Goal: Navigation & Orientation: Find specific page/section

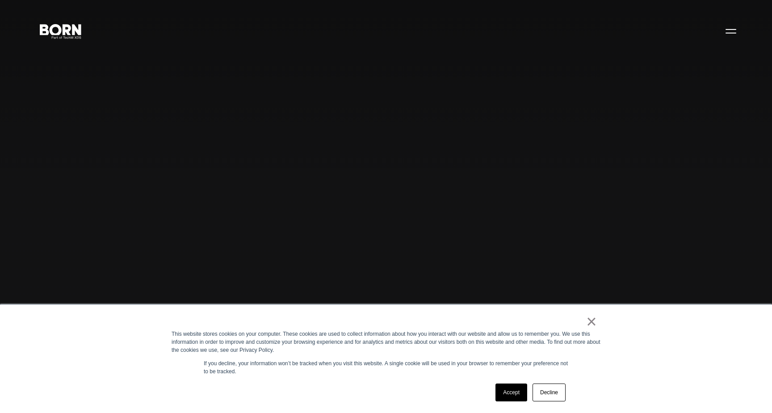
scroll to position [21, 0]
click at [592, 326] on link "×" at bounding box center [591, 322] width 11 height 8
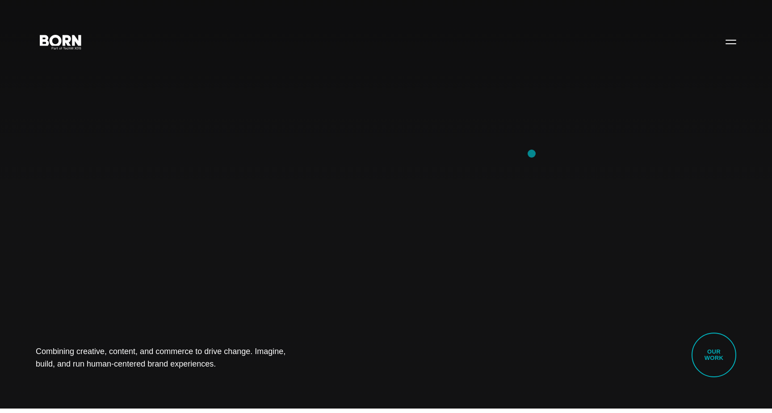
scroll to position [0, 0]
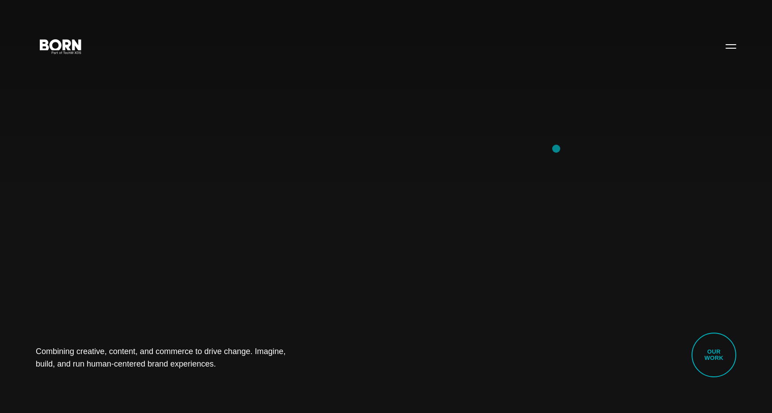
click at [556, 149] on div "Combining creative, content, and commerce to drive change. Imagine, build, and …" at bounding box center [386, 206] width 772 height 413
click at [215, 201] on div "Combining creative, content, and commerce to drive change. Imagine, build, and …" at bounding box center [386, 206] width 772 height 413
click at [561, 136] on div "Combining creative, content, and commerce to drive change. Imagine, build, and …" at bounding box center [386, 206] width 772 height 413
click at [717, 362] on link "Our Work" at bounding box center [714, 355] width 45 height 45
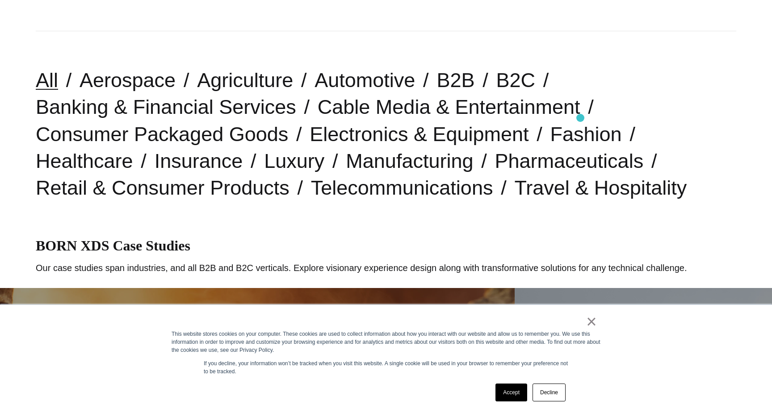
scroll to position [219, 0]
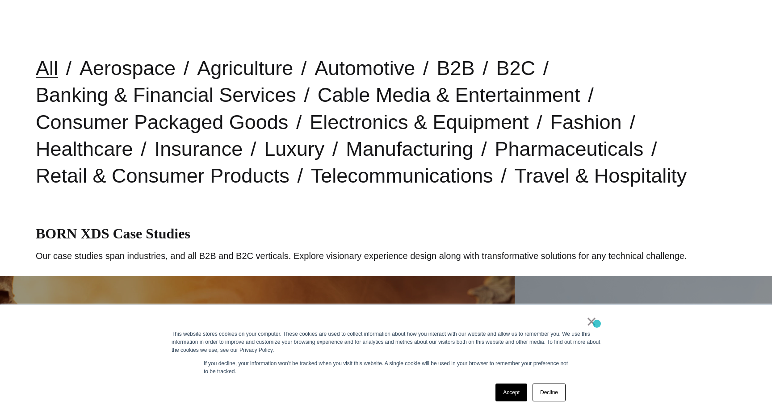
click at [590, 324] on link "×" at bounding box center [591, 322] width 11 height 8
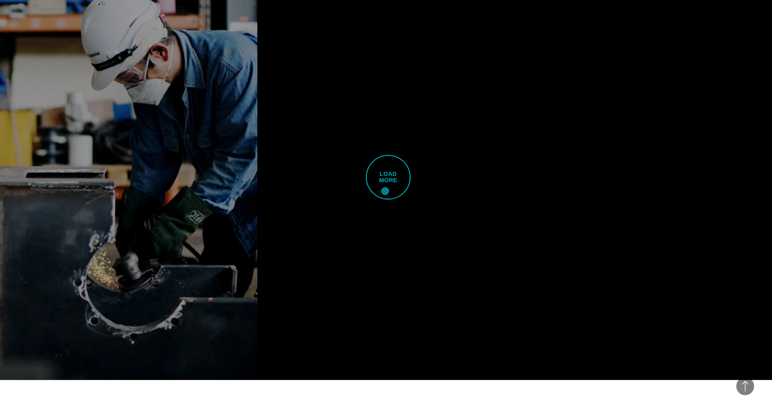
scroll to position [2549, 0]
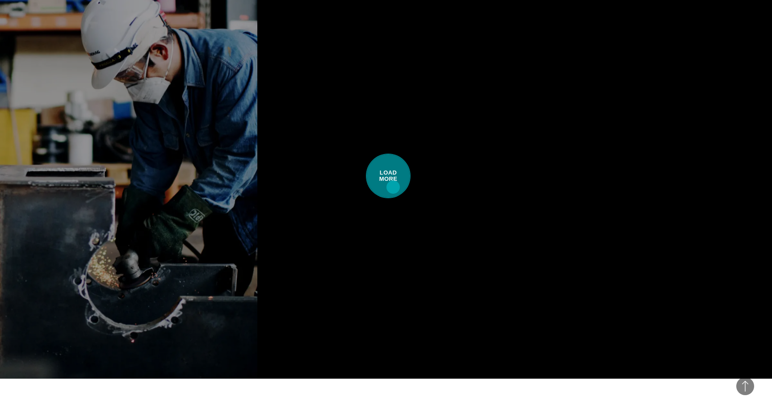
click at [393, 187] on span "Load More" at bounding box center [388, 176] width 45 height 45
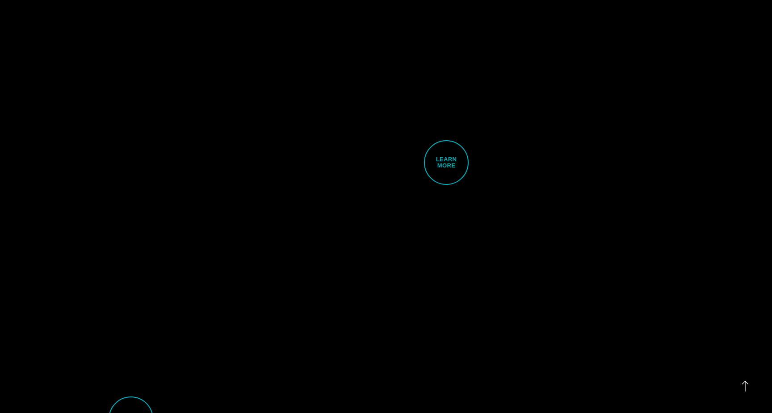
scroll to position [4552, 0]
